Goal: Transaction & Acquisition: Purchase product/service

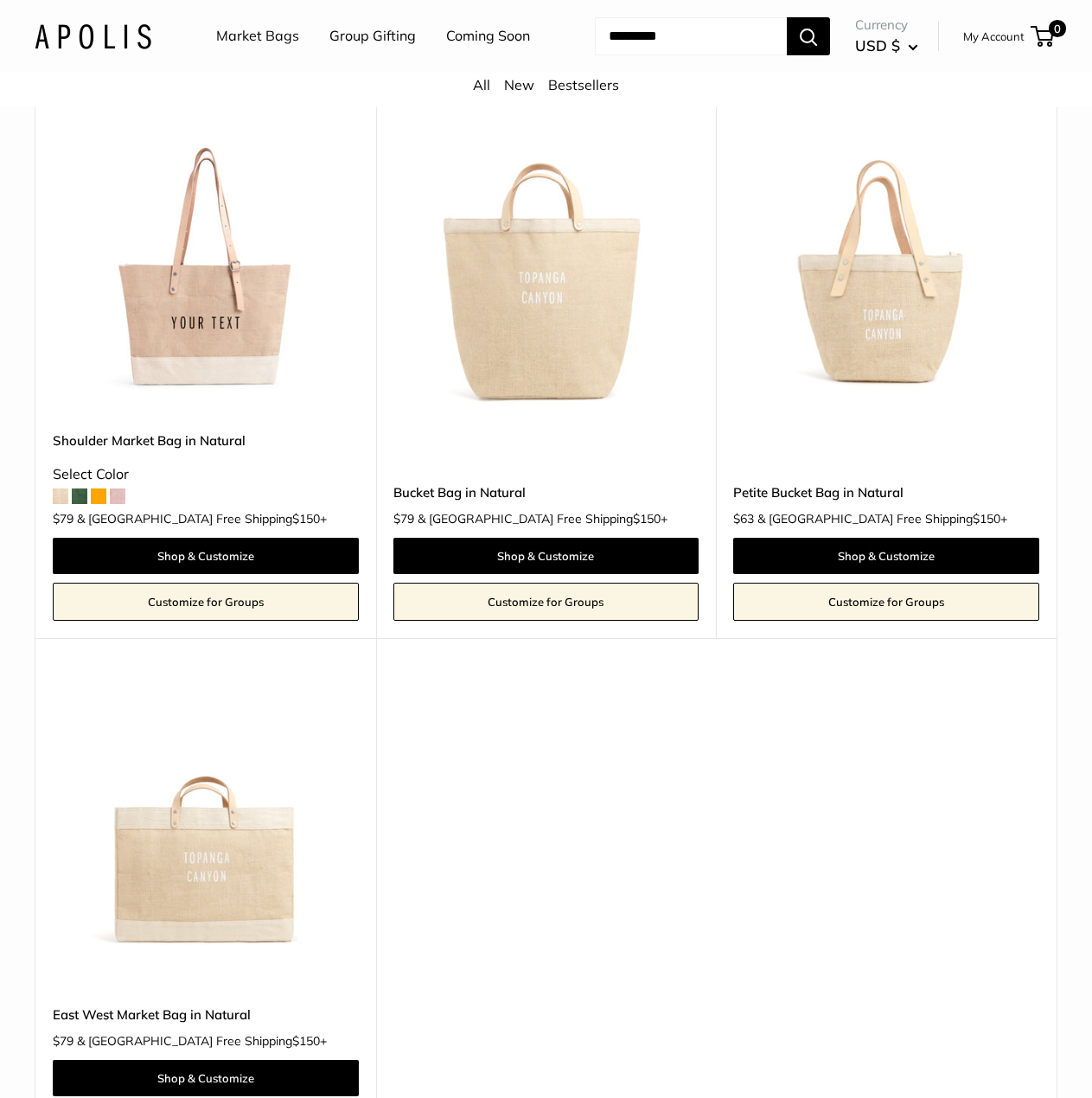
scroll to position [1038, 0]
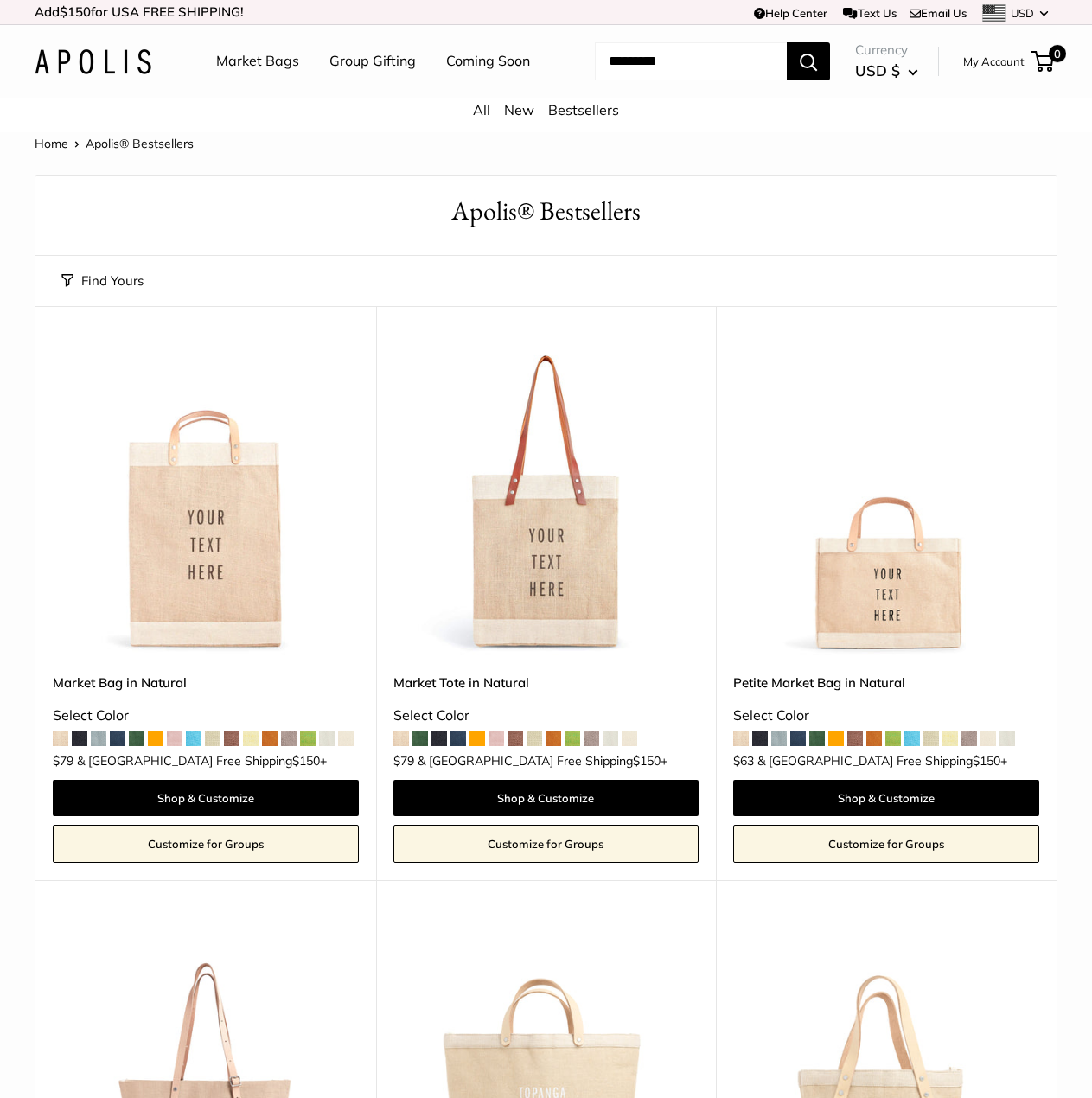
click at [118, 746] on span at bounding box center [118, 738] width 16 height 16
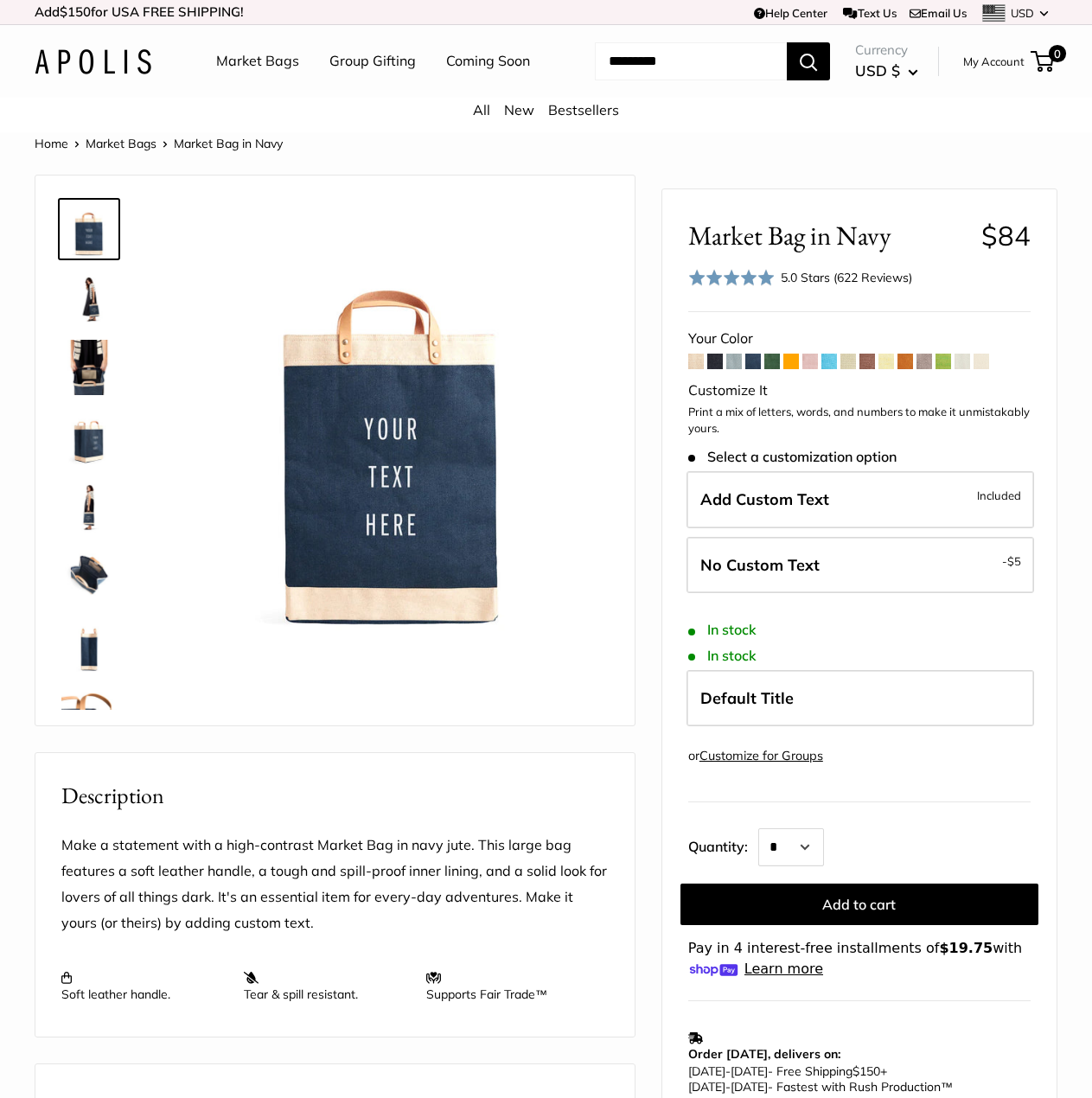
click at [101, 326] on img at bounding box center [89, 298] width 56 height 56
